Goal: Obtain resource: Download file/media

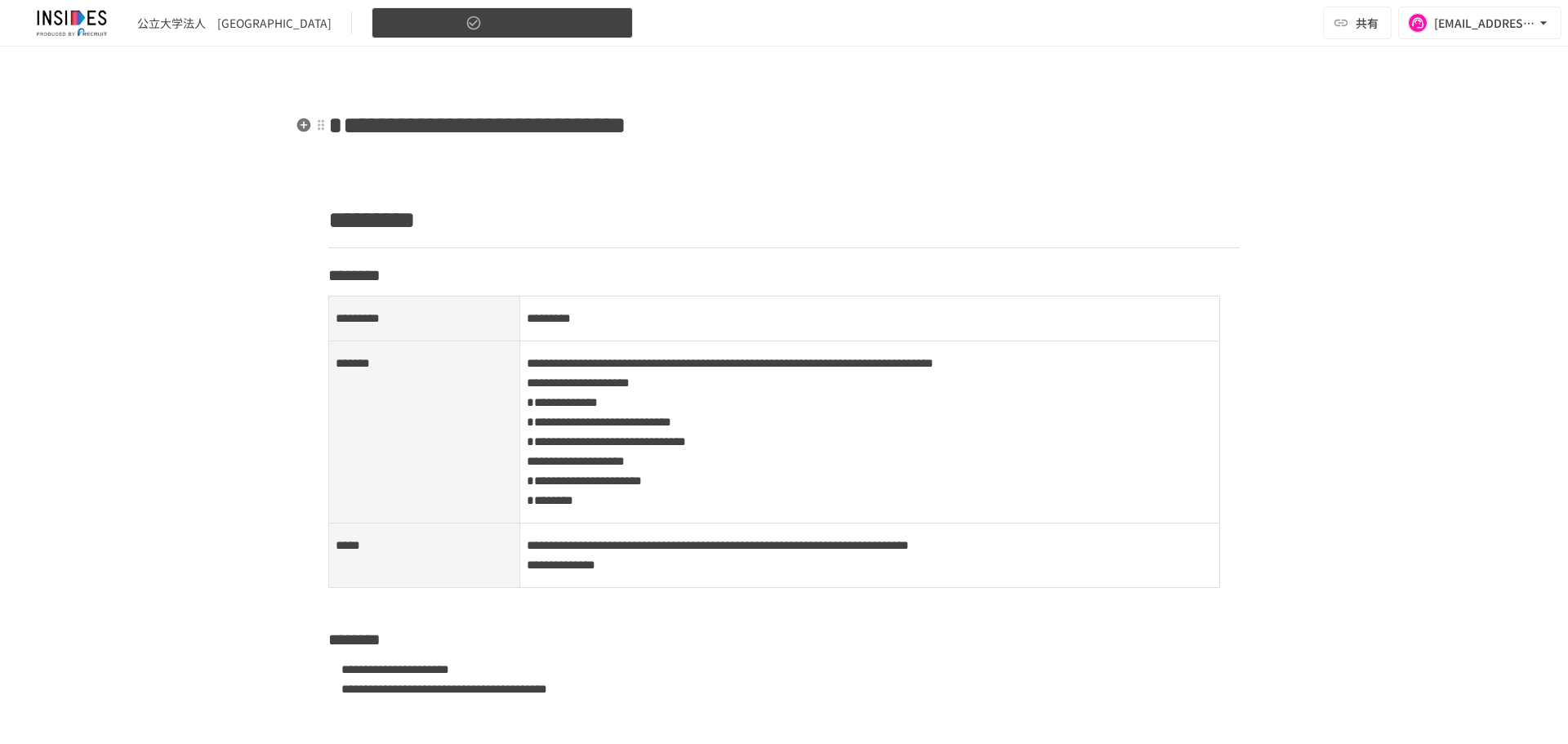
click at [423, 30] on button "インサイズ概要" at bounding box center [502, 23] width 261 height 32
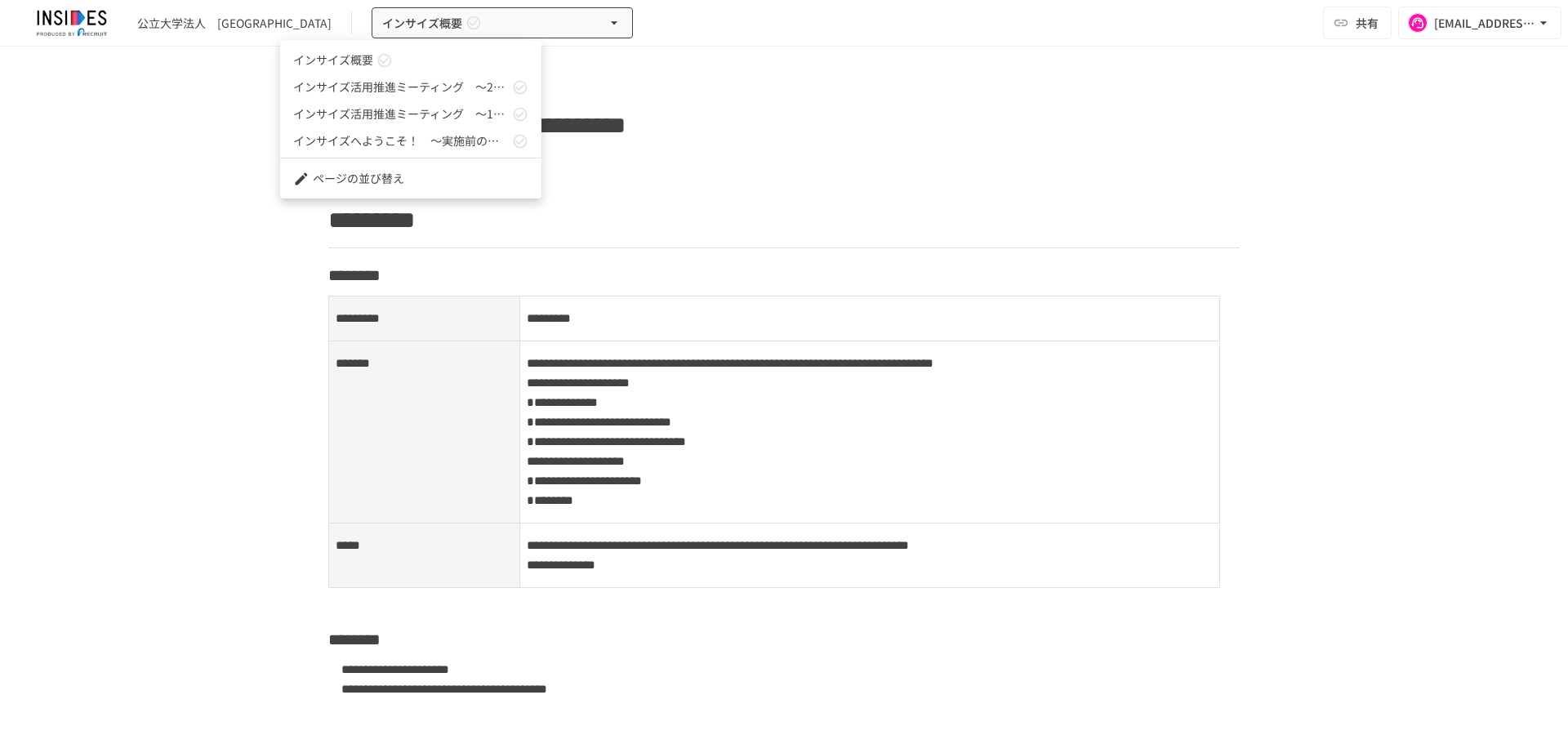
click at [451, 388] on div at bounding box center [784, 372] width 1568 height 744
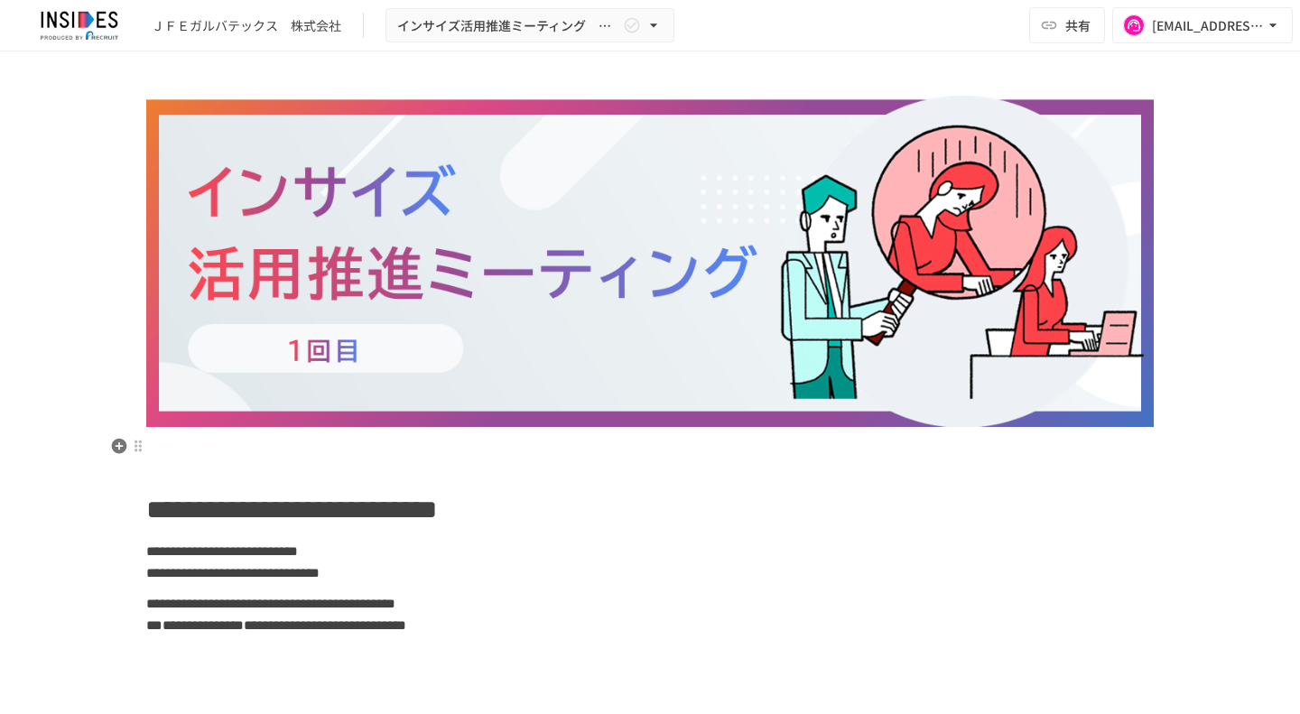
click at [159, 449] on p at bounding box center [649, 446] width 1007 height 23
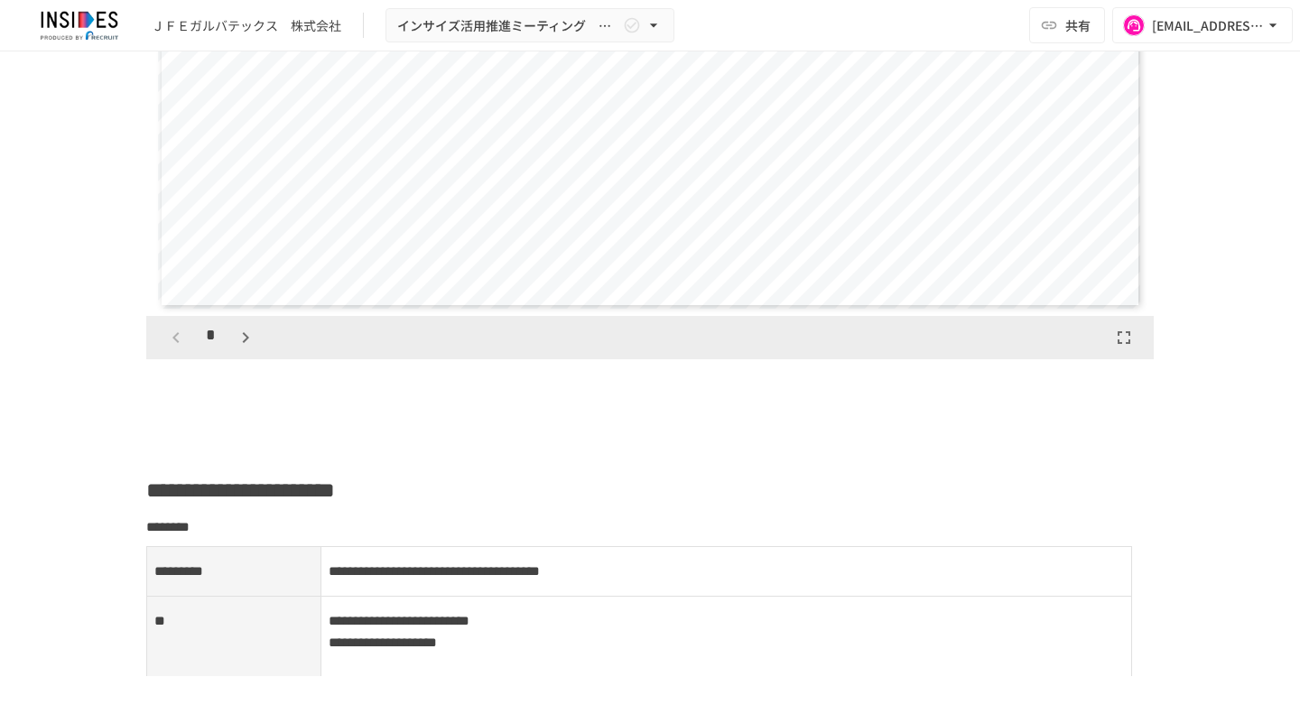
scroll to position [1888, 0]
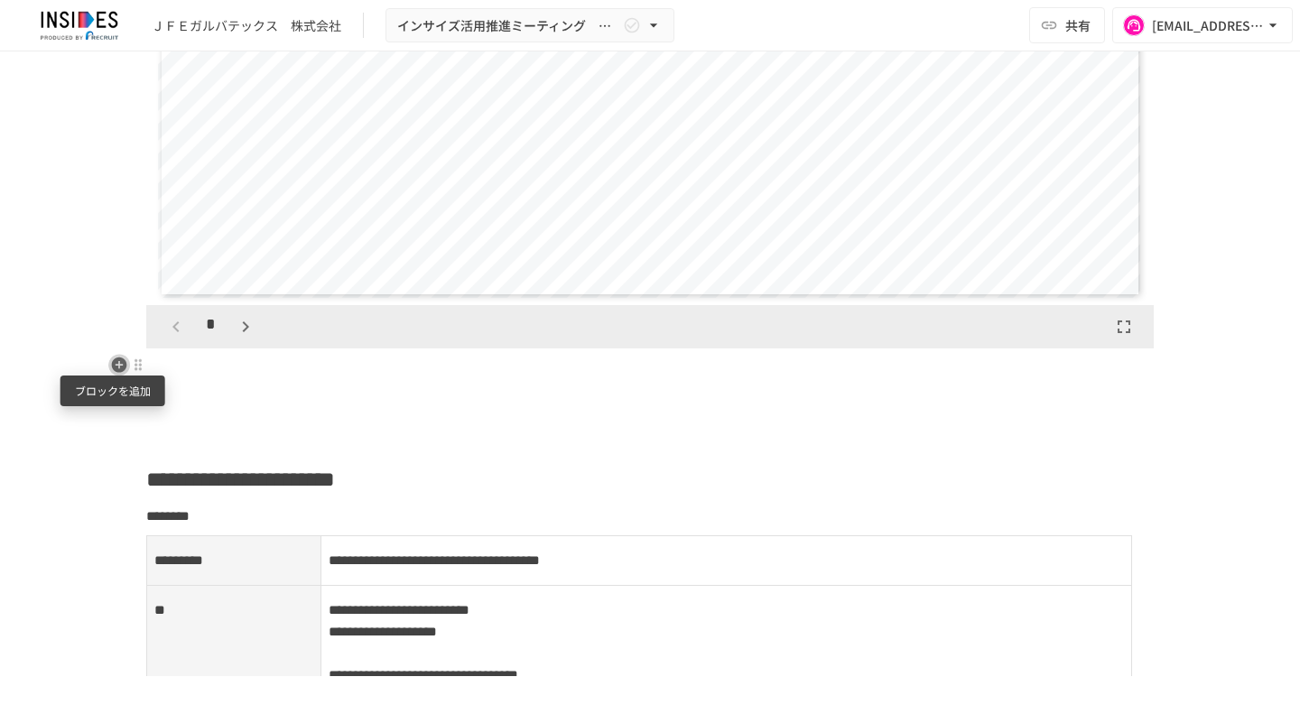
click at [114, 371] on icon "button" at bounding box center [119, 364] width 15 height 15
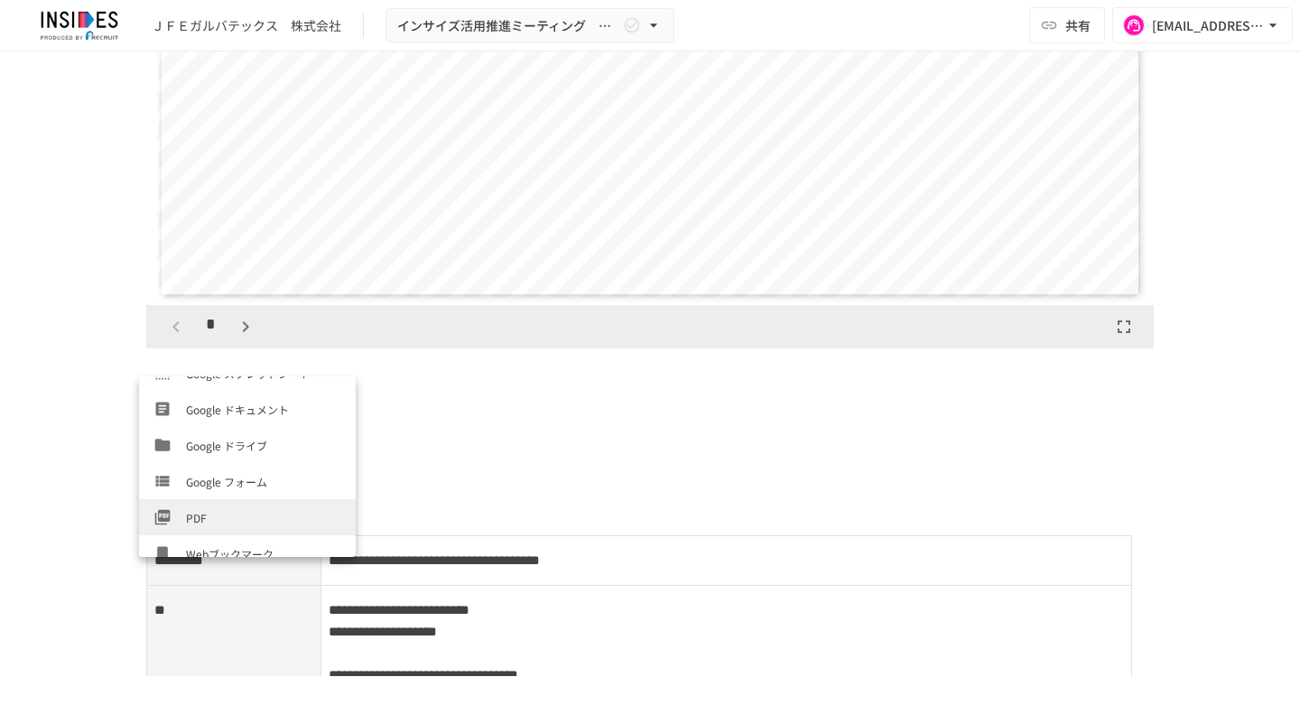
scroll to position [614, 0]
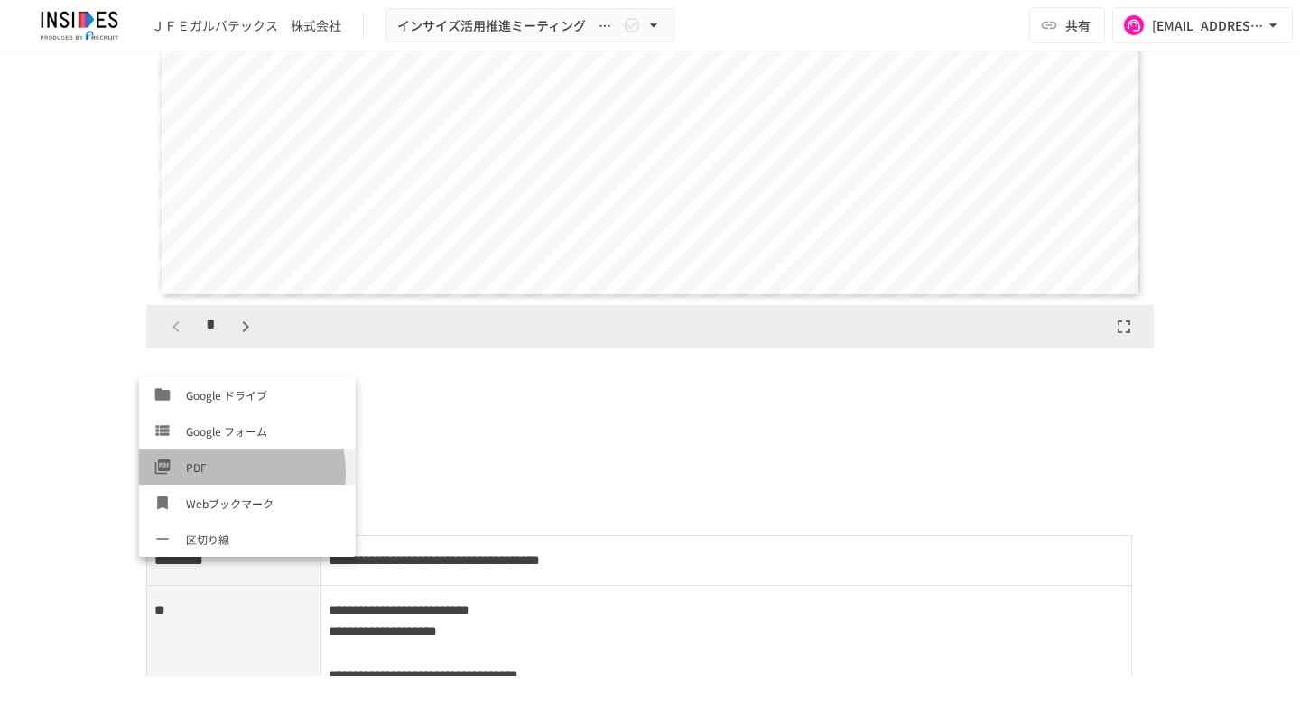
click at [216, 473] on span "PDF" at bounding box center [263, 467] width 155 height 17
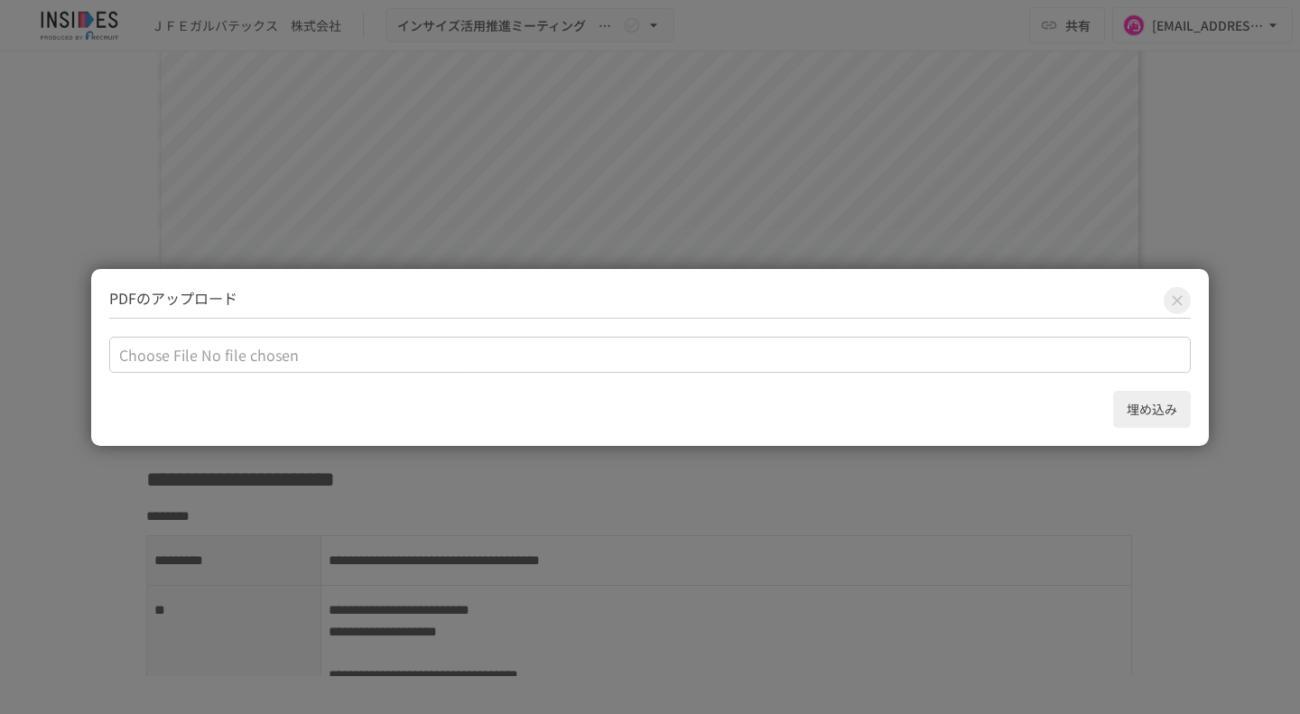
click at [215, 352] on input "file" at bounding box center [649, 355] width 1081 height 36
type input "**********"
click at [1148, 402] on button "埋め込み" at bounding box center [1152, 409] width 78 height 37
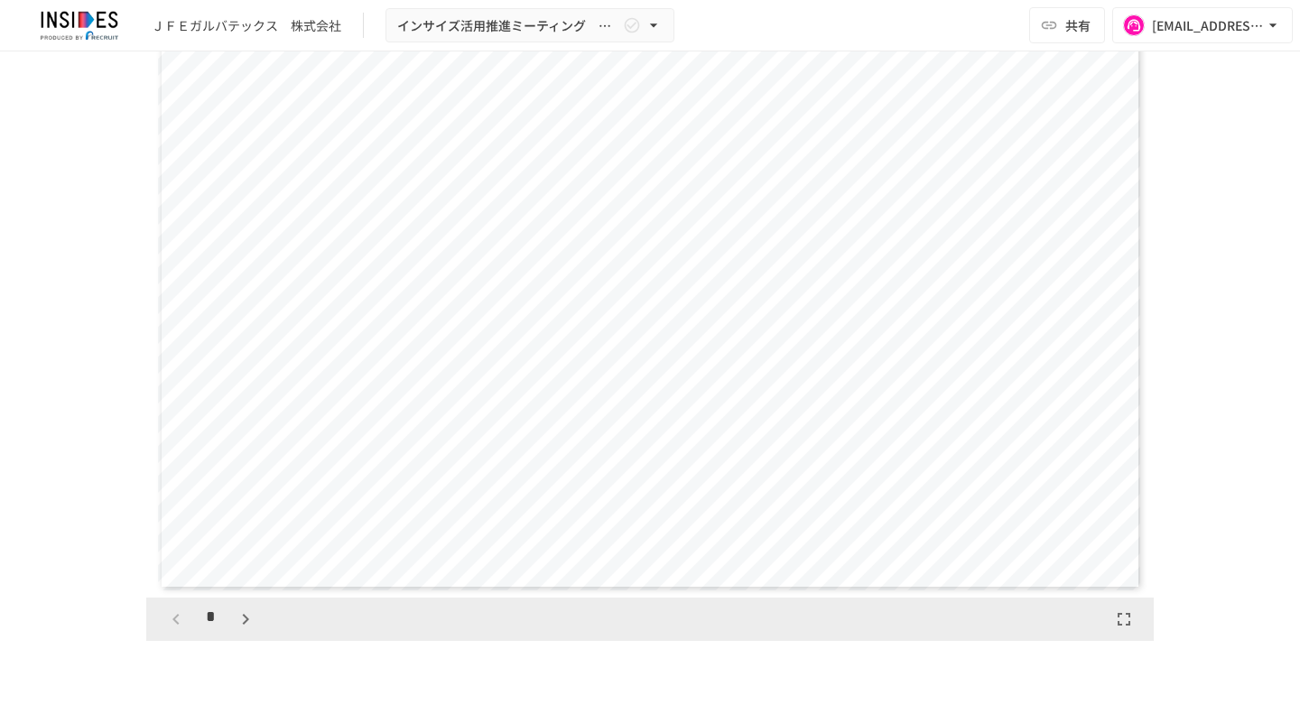
scroll to position [2354, 0]
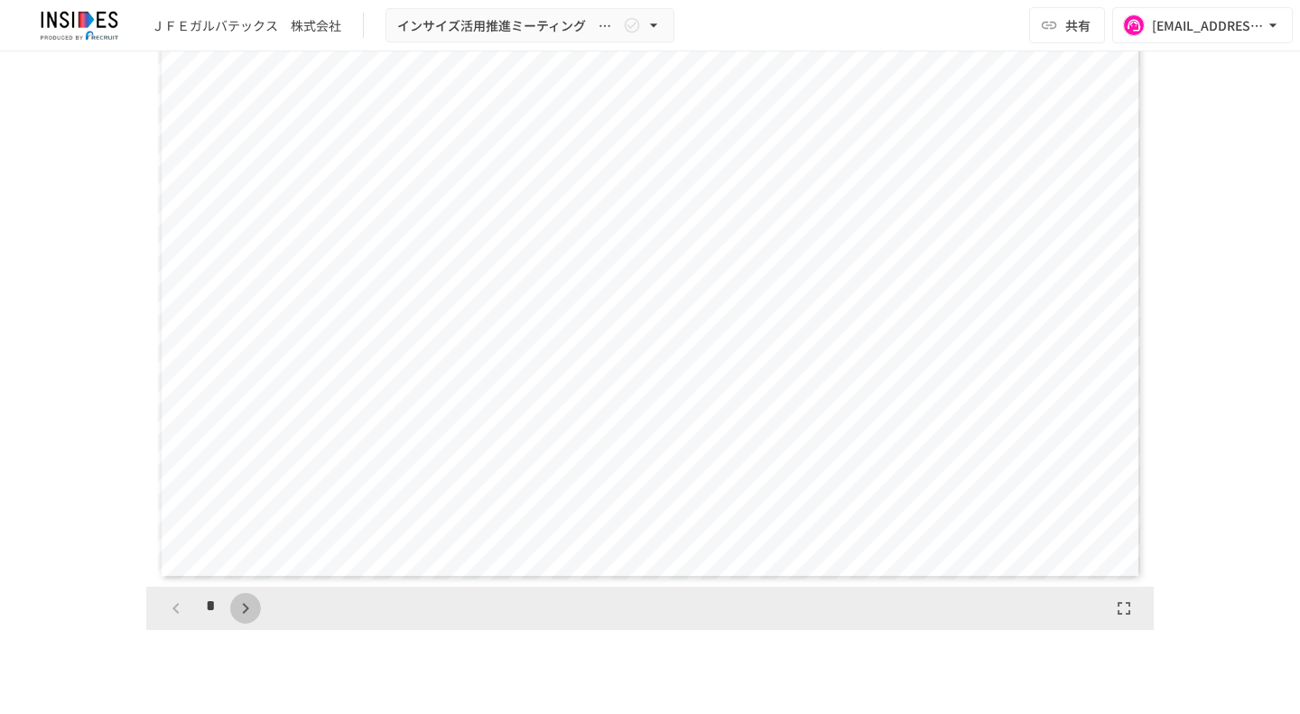
click at [237, 594] on button "button" at bounding box center [245, 608] width 31 height 31
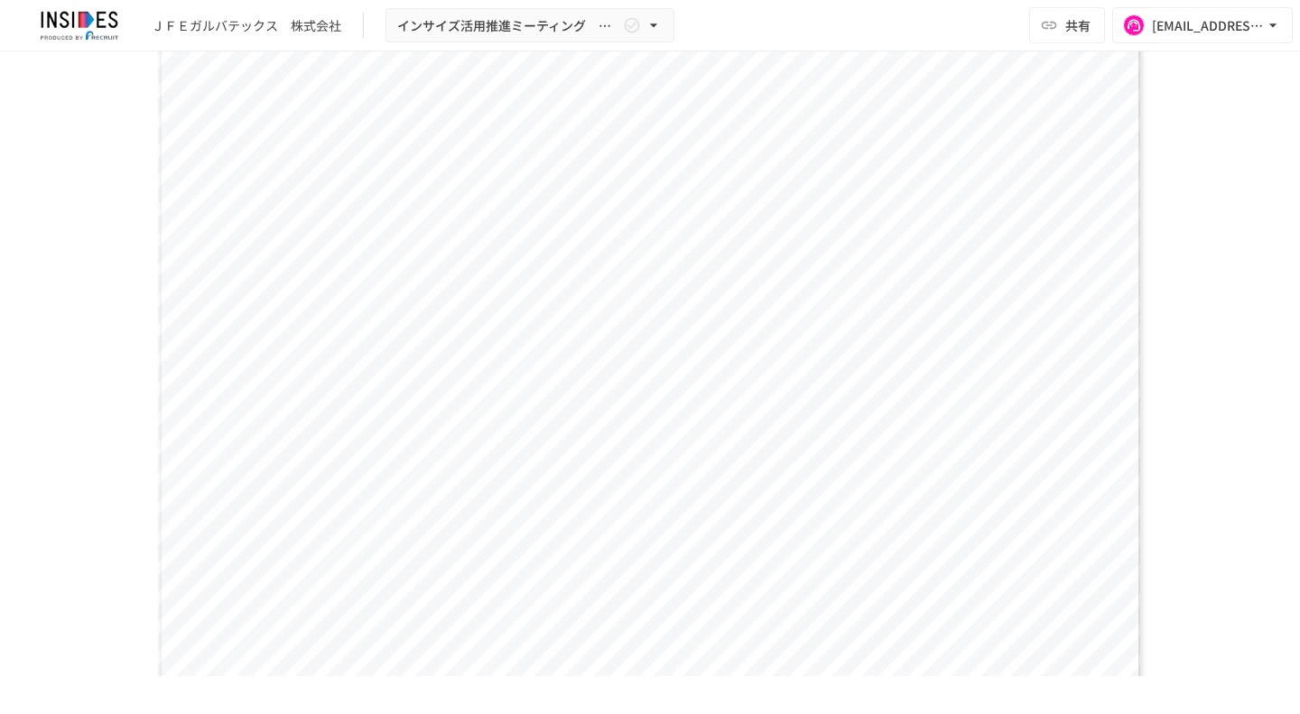
scroll to position [2314, 0]
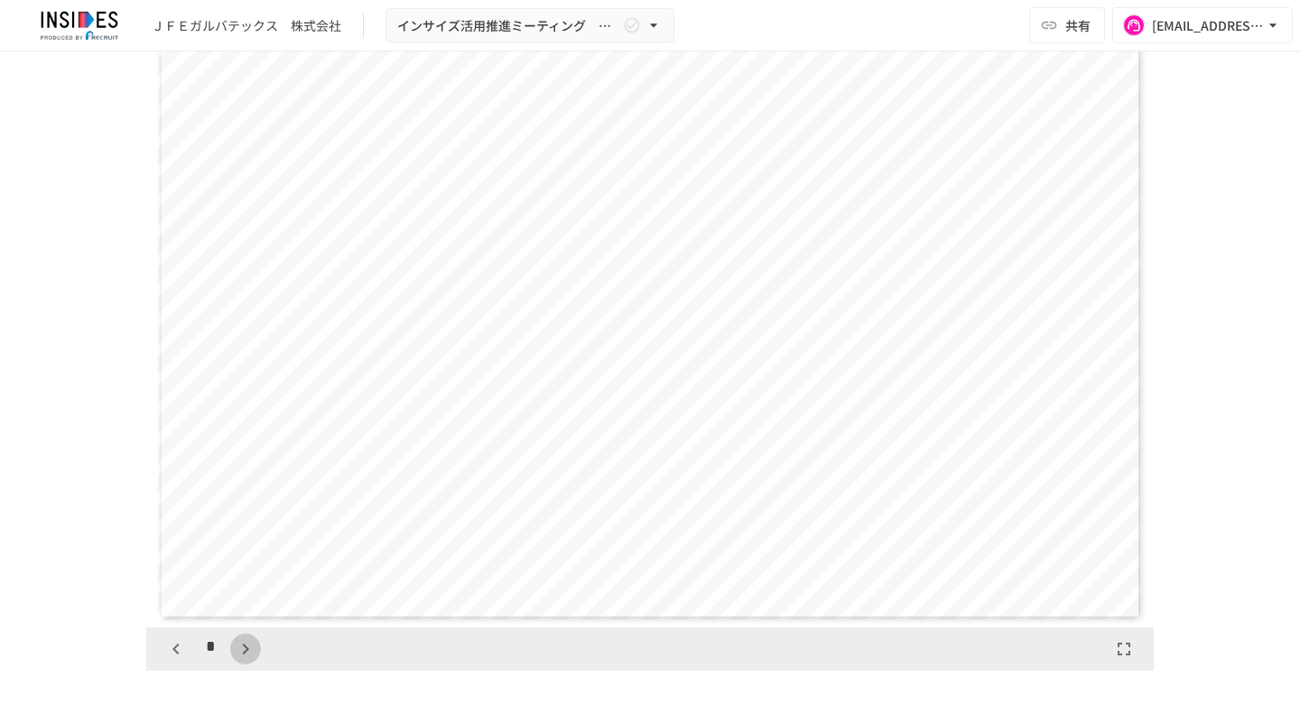
click at [244, 650] on icon "button" at bounding box center [246, 649] width 22 height 22
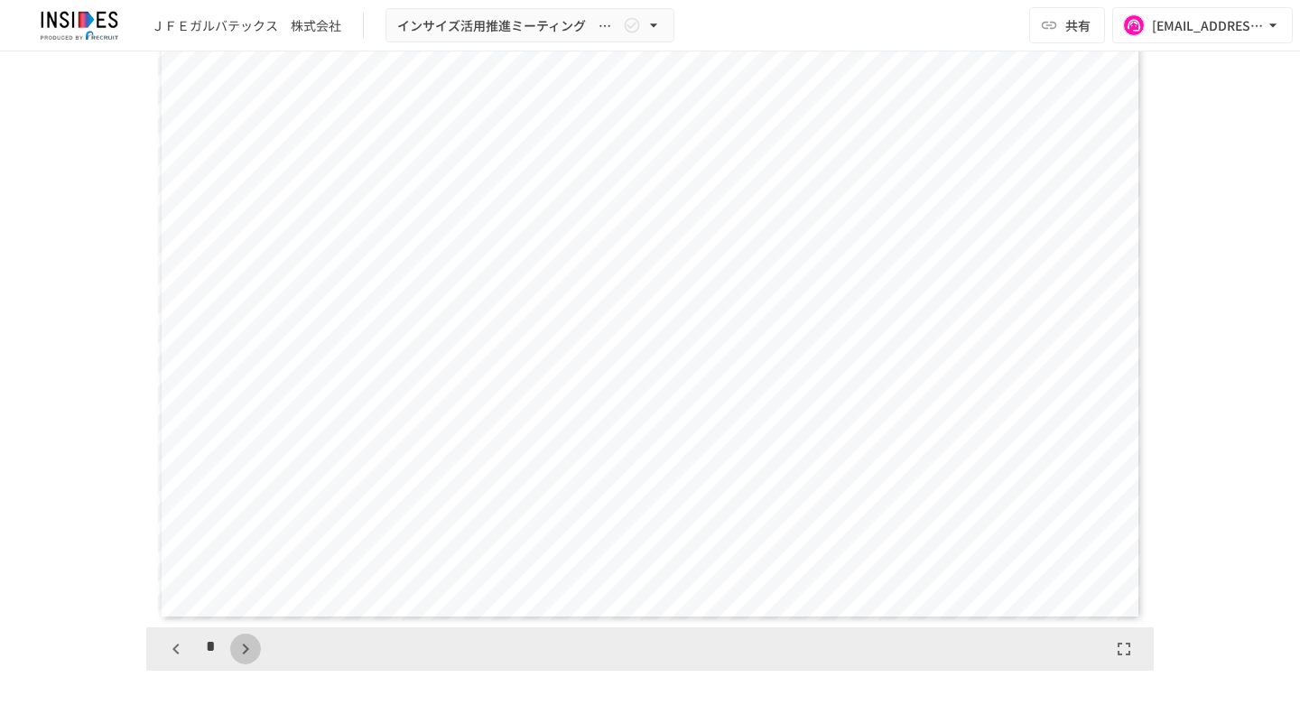
click at [244, 650] on icon "button" at bounding box center [246, 649] width 22 height 22
click at [244, 650] on icon "button" at bounding box center [255, 649] width 22 height 22
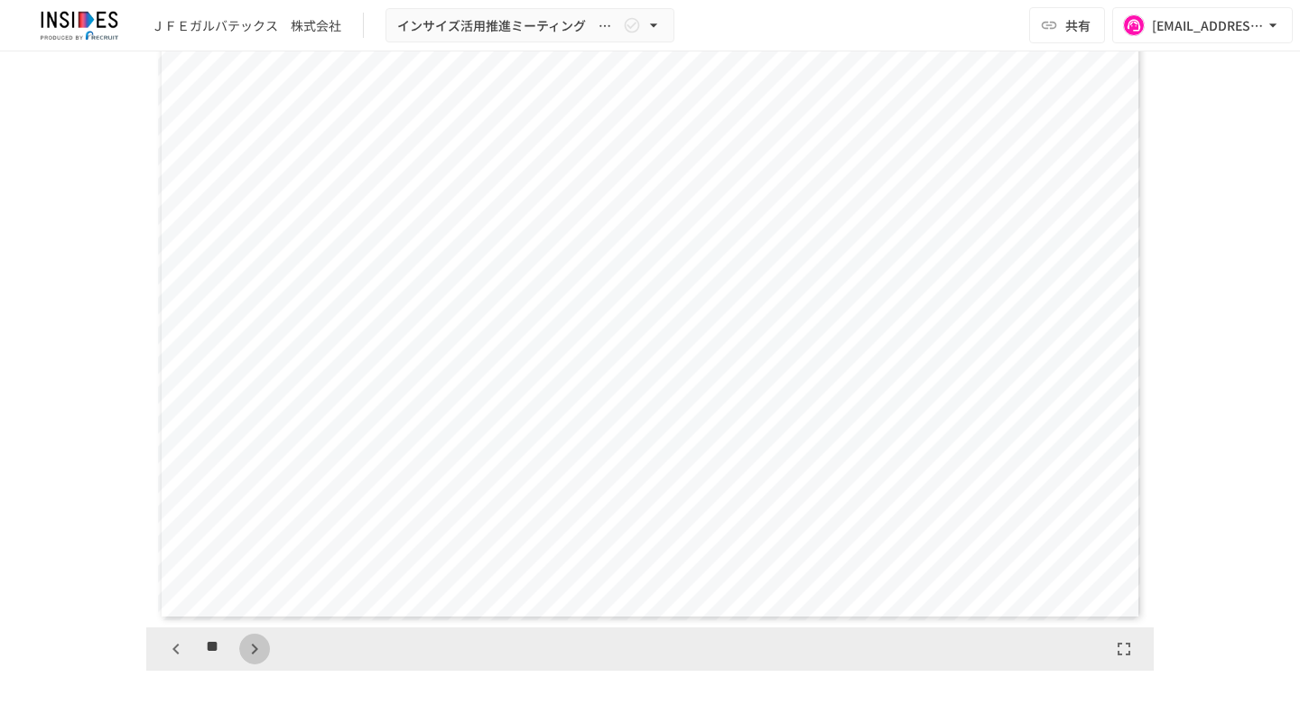
click at [244, 650] on icon "button" at bounding box center [255, 649] width 22 height 22
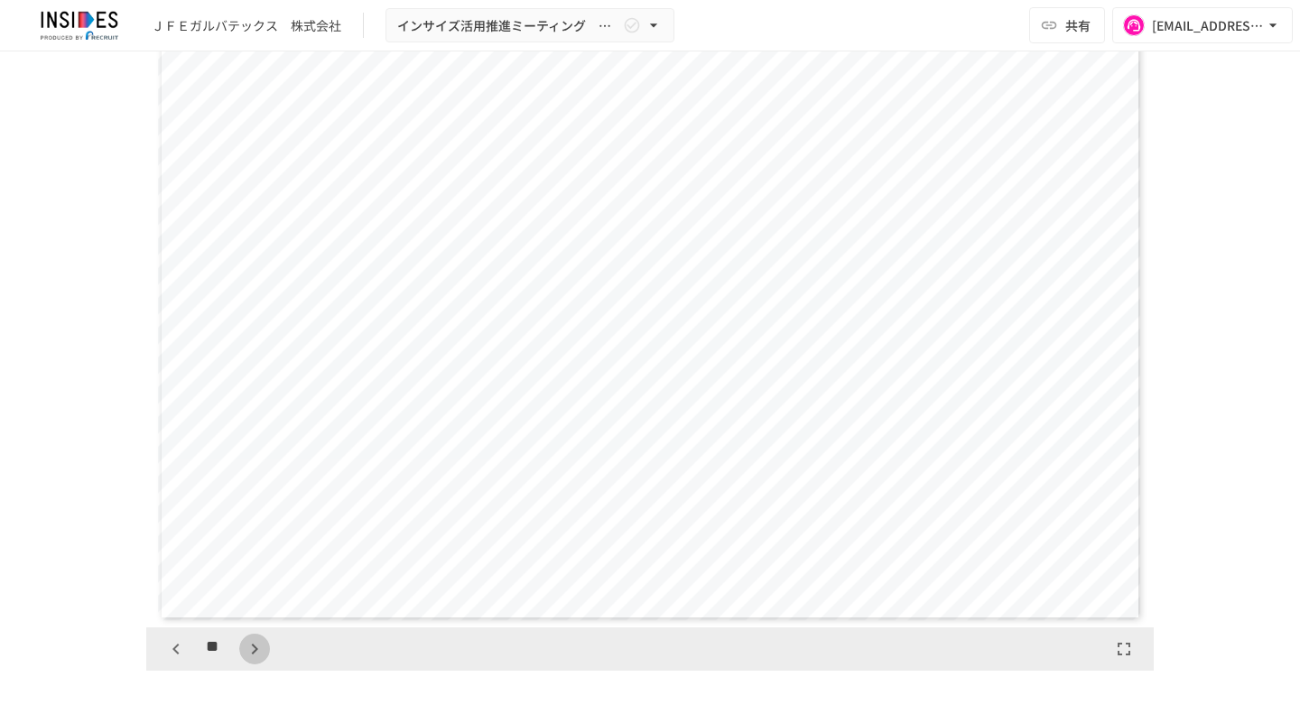
click at [244, 650] on icon "button" at bounding box center [255, 649] width 22 height 22
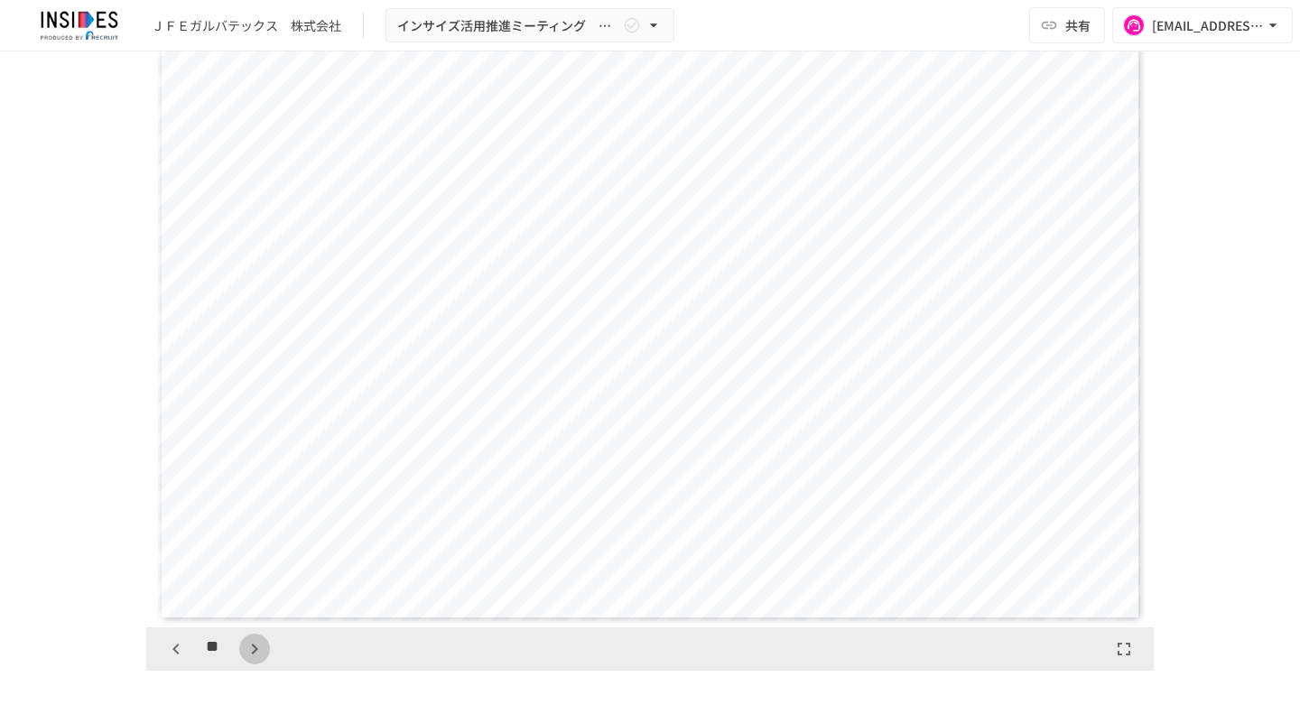
click at [244, 650] on icon "button" at bounding box center [255, 649] width 22 height 22
click at [244, 650] on div "**" at bounding box center [215, 649] width 109 height 31
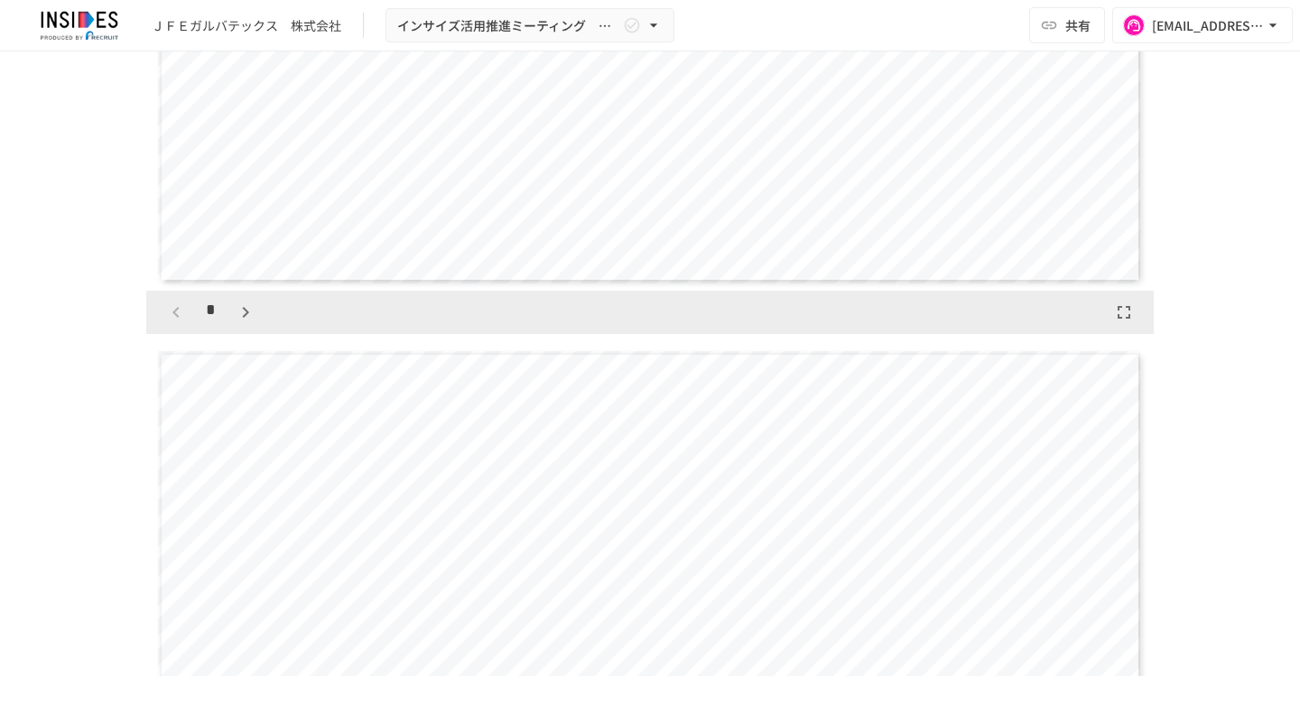
scroll to position [1904, 0]
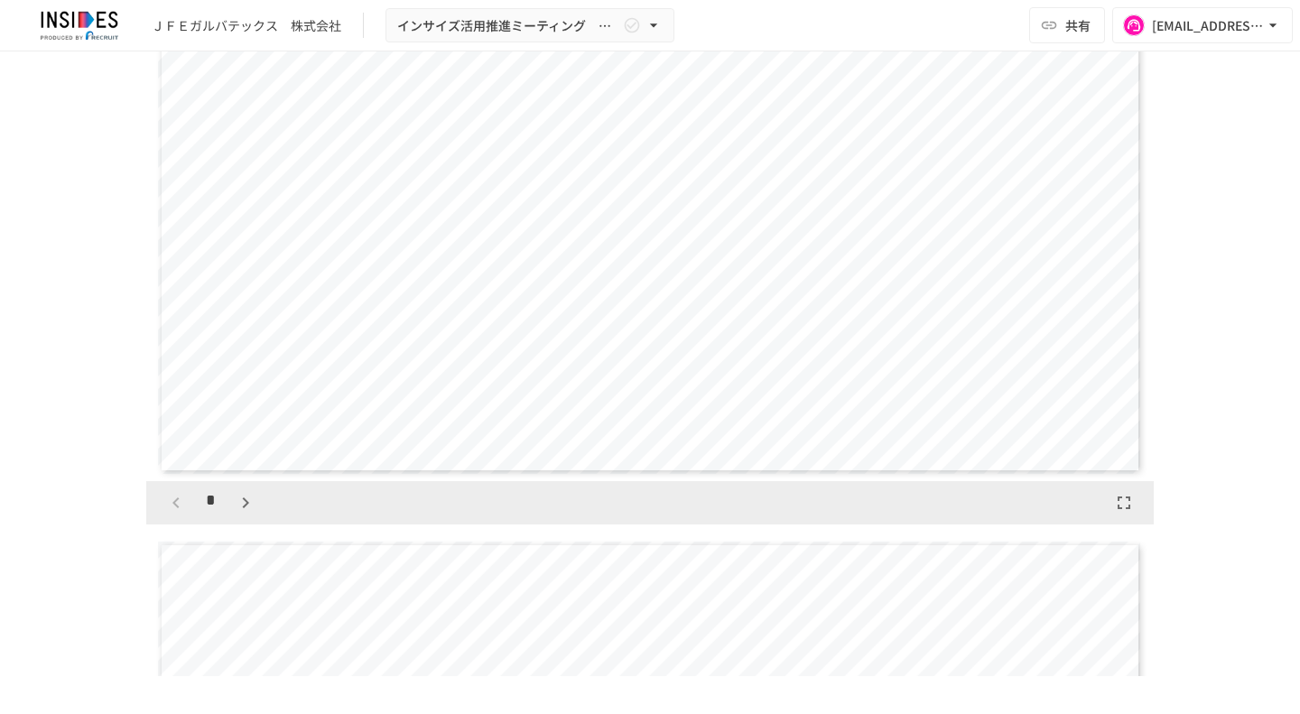
scroll to position [1705, 0]
